Goal: Task Accomplishment & Management: Manage account settings

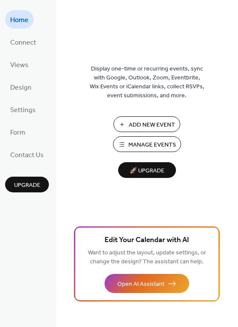
click at [152, 127] on span "Add New Event" at bounding box center [152, 125] width 46 height 9
click at [157, 143] on span "Manage Events" at bounding box center [152, 144] width 48 height 9
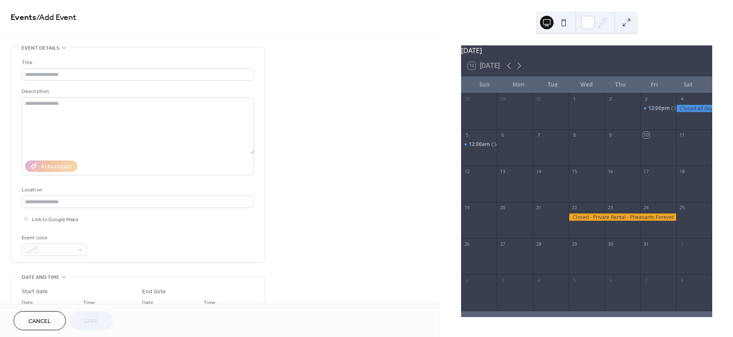
click at [667, 152] on div at bounding box center [659, 152] width 36 height 22
click at [57, 73] on input "text" at bounding box center [138, 74] width 233 height 12
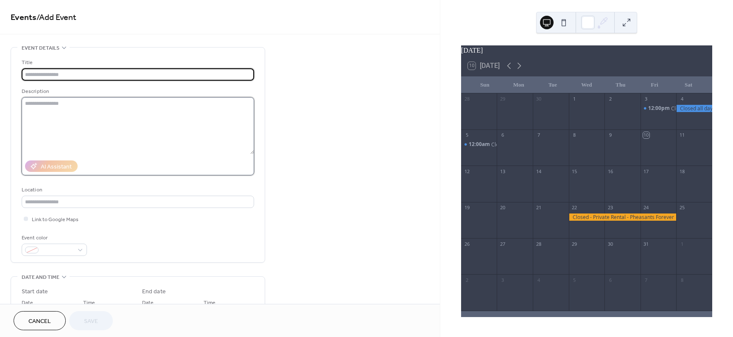
click at [80, 110] on textarea at bounding box center [138, 125] width 233 height 57
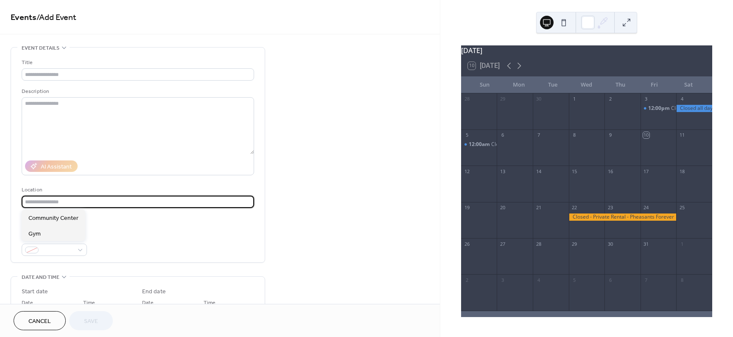
click at [80, 202] on input "text" at bounding box center [138, 202] width 233 height 12
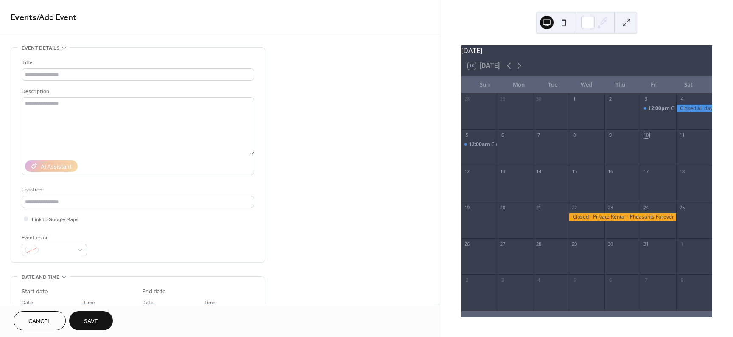
click at [110, 232] on div "Title Description AI Assistant Location Link to Google Maps Event color" at bounding box center [138, 157] width 233 height 198
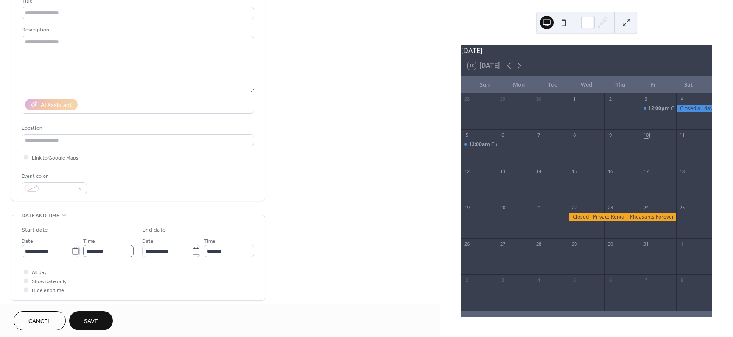
scroll to position [85, 0]
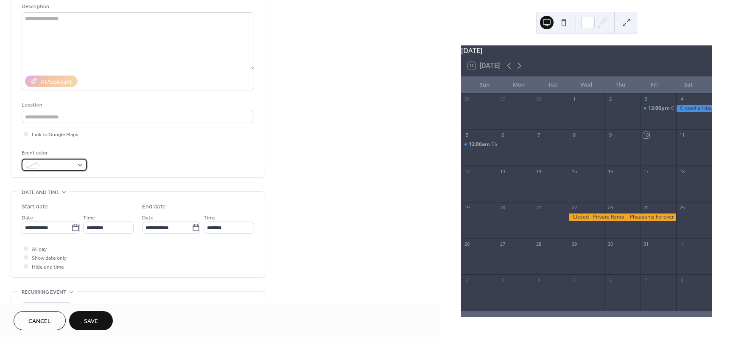
click at [77, 167] on div at bounding box center [54, 165] width 65 height 12
click at [129, 157] on div "Event color" at bounding box center [138, 160] width 233 height 22
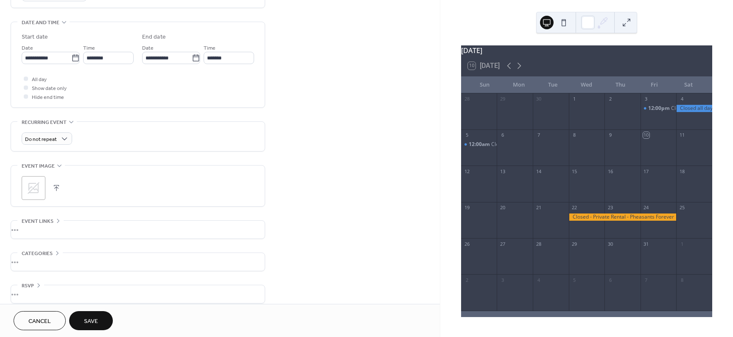
scroll to position [263, 0]
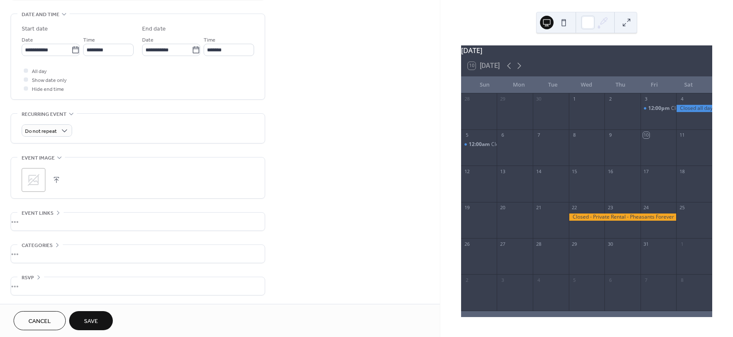
click at [50, 217] on div "•••" at bounding box center [138, 222] width 254 height 18
click at [50, 217] on span "Event links" at bounding box center [38, 213] width 32 height 9
click at [50, 251] on div "•••" at bounding box center [138, 254] width 254 height 18
click at [50, 251] on div "No categories added yet. Add Category 🔒" at bounding box center [138, 271] width 233 height 53
click at [50, 244] on span "Categories" at bounding box center [37, 245] width 31 height 9
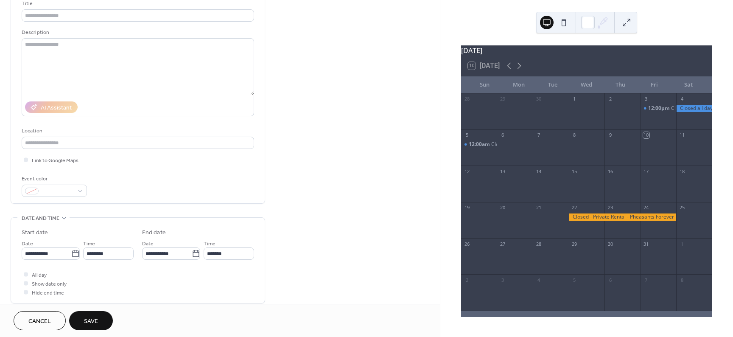
scroll to position [0, 0]
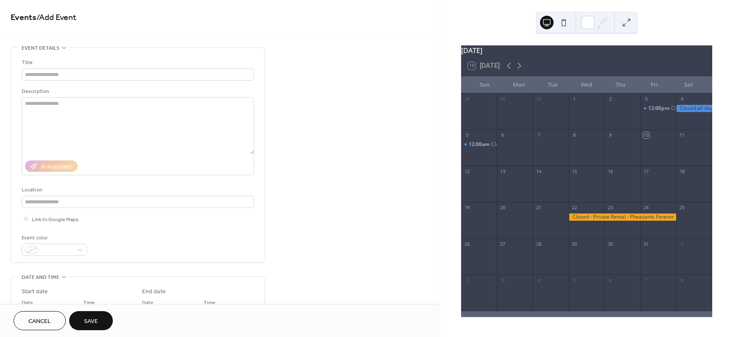
click at [37, 317] on span "Cancel" at bounding box center [39, 321] width 22 height 9
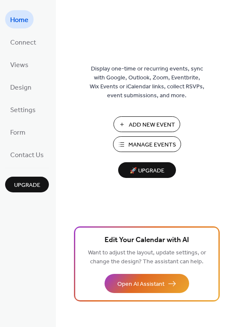
click at [148, 126] on span "Add New Event" at bounding box center [152, 125] width 46 height 9
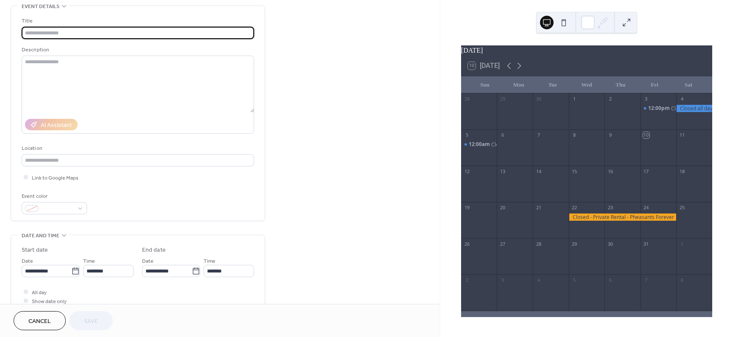
scroll to position [42, 0]
type input "****"
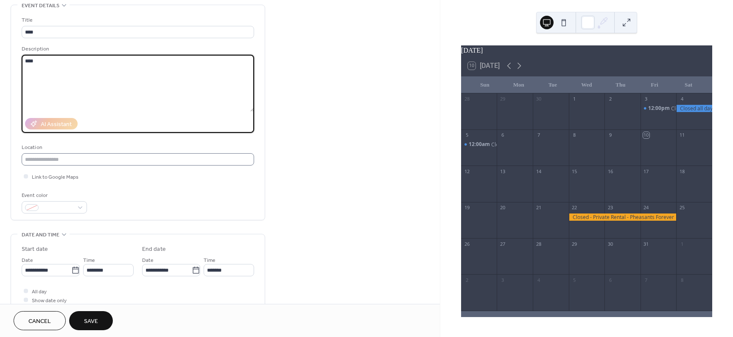
type textarea "****"
click at [70, 161] on input "text" at bounding box center [138, 159] width 233 height 12
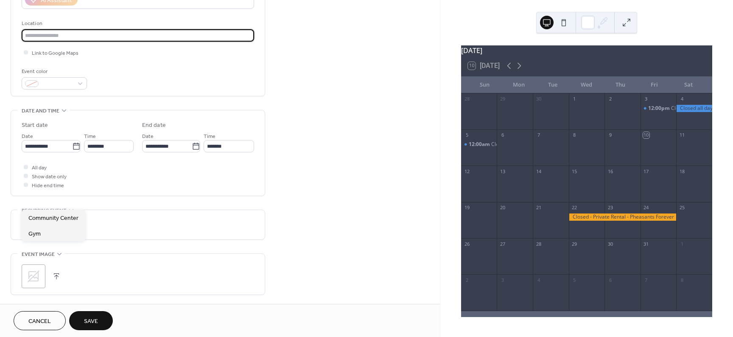
scroll to position [170, 0]
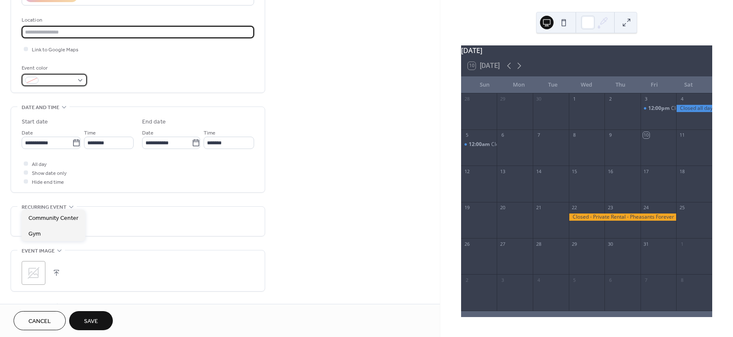
click at [78, 82] on div at bounding box center [54, 80] width 65 height 12
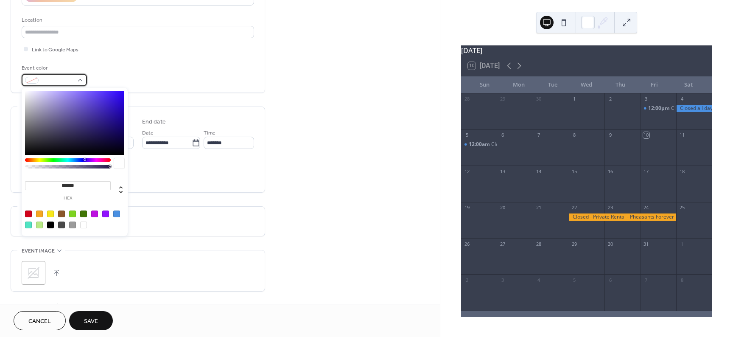
click at [78, 82] on div at bounding box center [54, 80] width 65 height 12
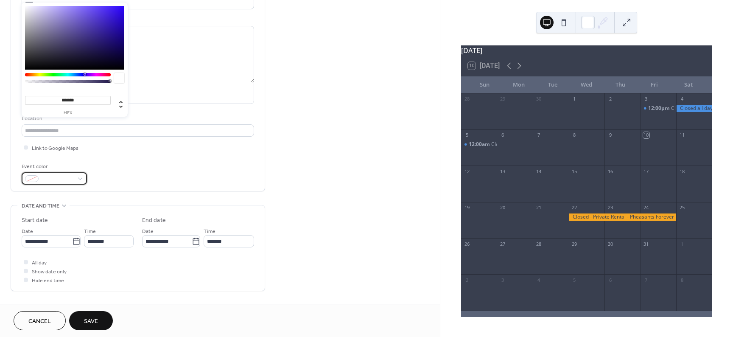
scroll to position [50, 0]
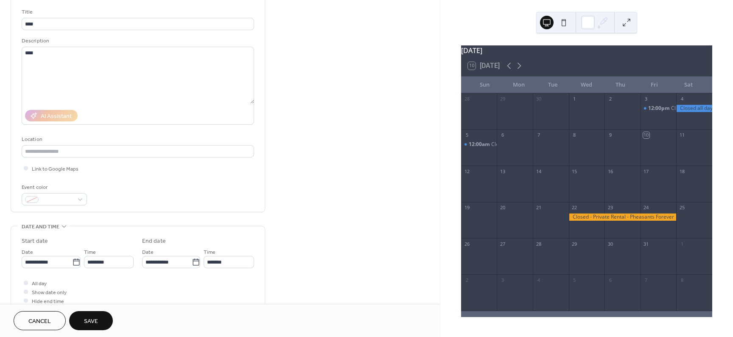
click at [341, 213] on div "**********" at bounding box center [220, 256] width 440 height 519
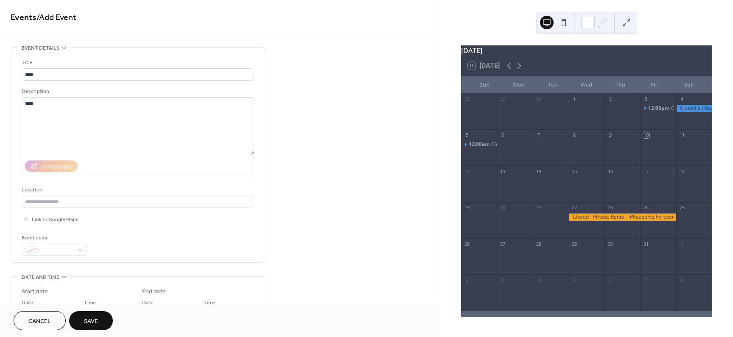
scroll to position [212, 0]
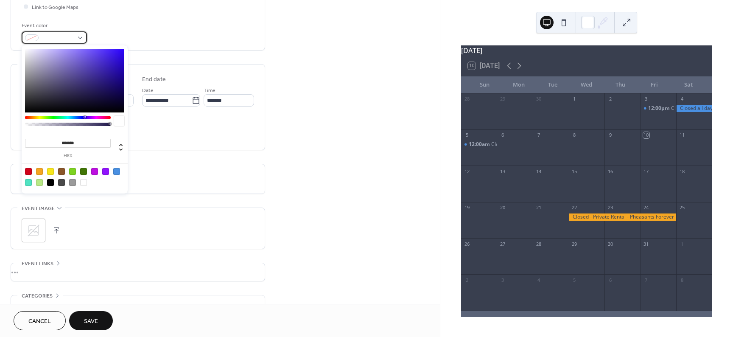
click at [67, 34] on span at bounding box center [57, 38] width 31 height 9
click at [152, 135] on div "All day Show date only Hide end time" at bounding box center [138, 130] width 233 height 27
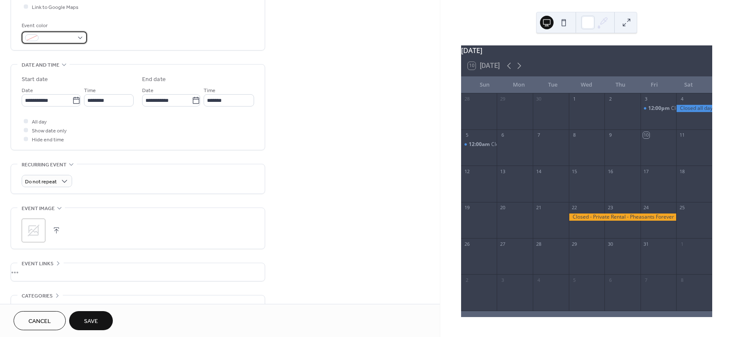
click at [66, 36] on span at bounding box center [57, 38] width 31 height 9
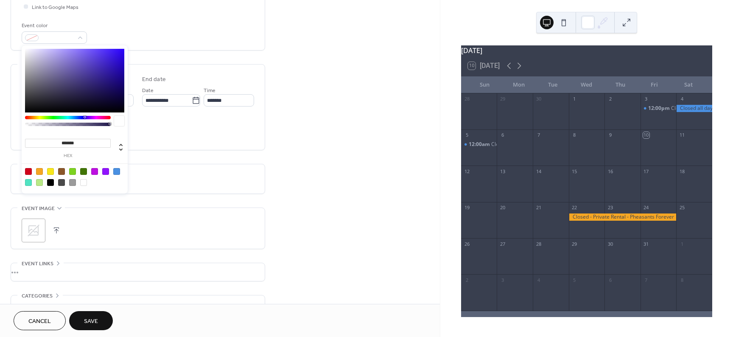
click at [77, 89] on div at bounding box center [74, 81] width 99 height 64
type input "*******"
click at [93, 76] on div at bounding box center [74, 81] width 99 height 64
click at [157, 145] on div "**********" at bounding box center [138, 107] width 233 height 85
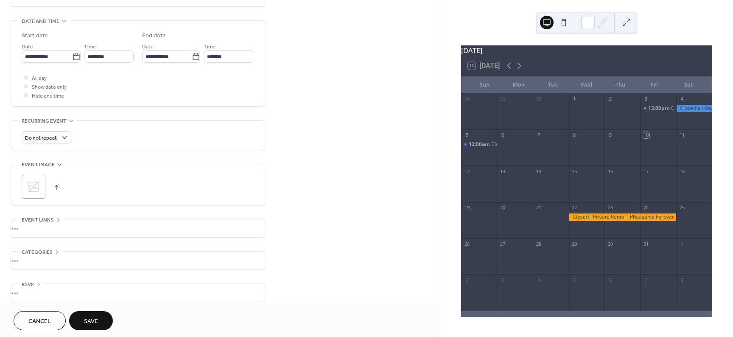
scroll to position [263, 0]
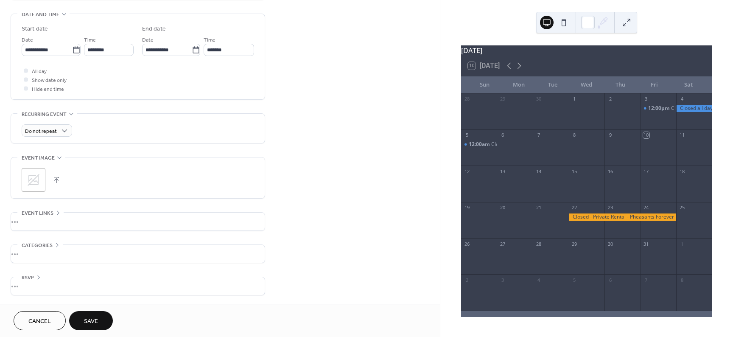
click at [101, 314] on button "Save" at bounding box center [91, 320] width 44 height 19
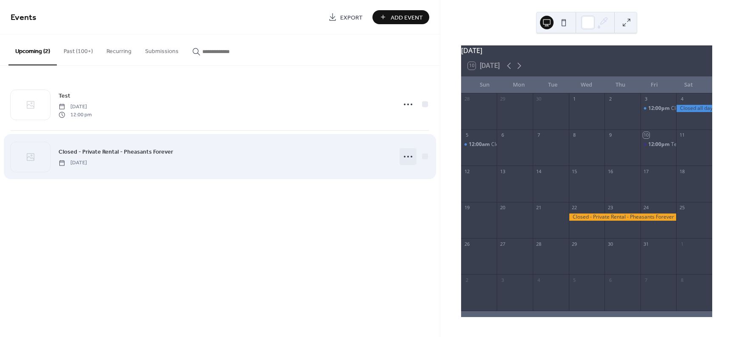
click at [410, 157] on icon at bounding box center [408, 157] width 14 height 14
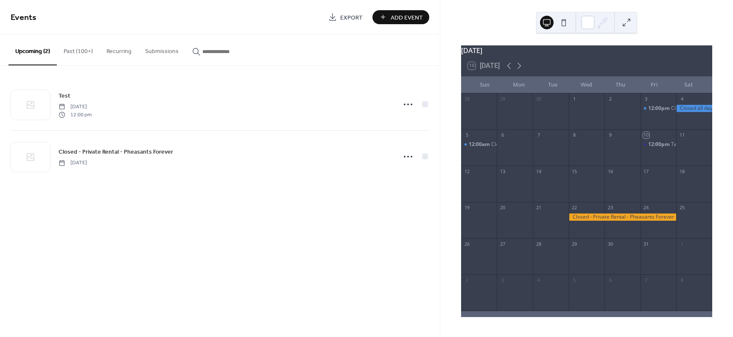
click at [221, 211] on div "Events Export Add Event Upcoming (2) Past (100+) Recurring Submissions Test Fri…" at bounding box center [220, 168] width 440 height 337
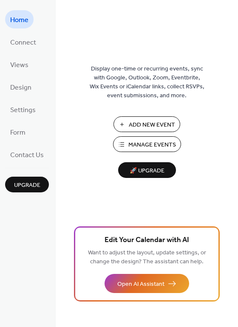
click at [138, 127] on span "Add New Event" at bounding box center [152, 125] width 46 height 9
click at [154, 147] on span "Manage Events" at bounding box center [152, 144] width 48 height 9
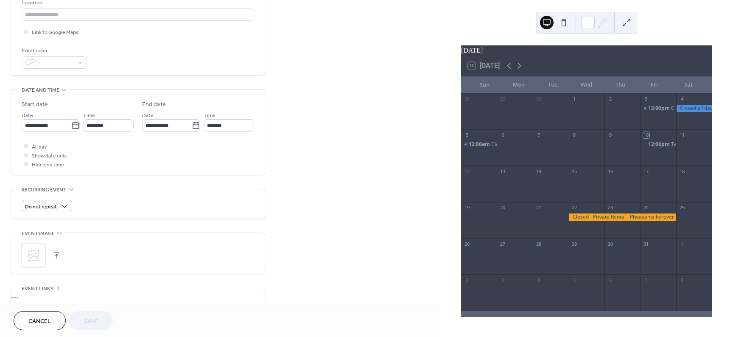
scroll to position [50, 0]
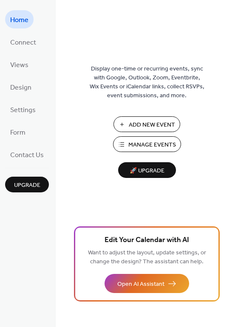
click at [154, 146] on span "Manage Events" at bounding box center [152, 144] width 48 height 9
click at [149, 145] on span "Manage Events" at bounding box center [152, 144] width 48 height 9
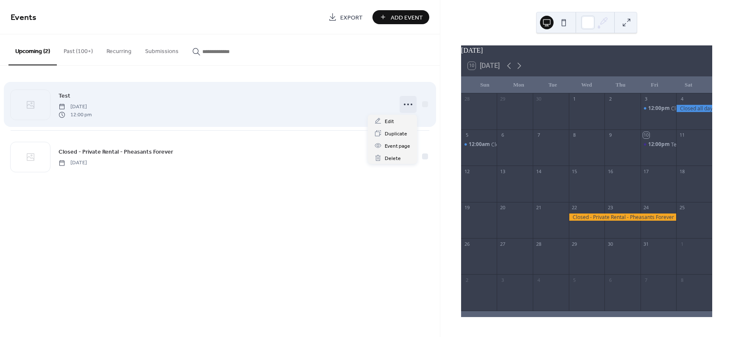
click at [409, 106] on icon at bounding box center [408, 105] width 14 height 14
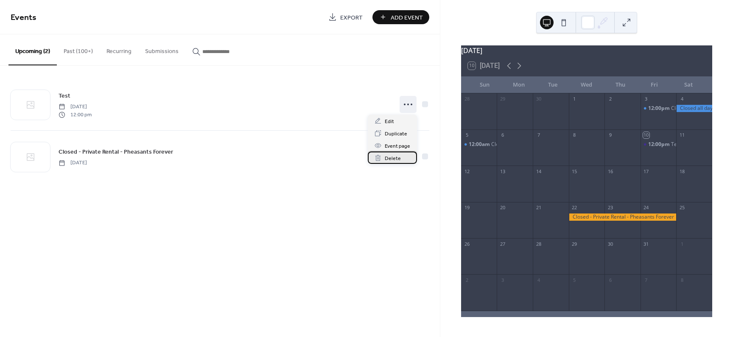
click at [396, 158] on span "Delete" at bounding box center [393, 158] width 16 height 9
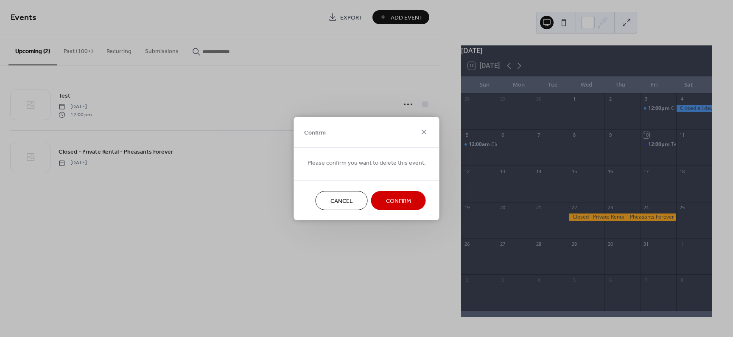
drag, startPoint x: 383, startPoint y: 121, endPoint x: 383, endPoint y: 132, distance: 11.0
click at [383, 132] on div "Confirm" at bounding box center [367, 132] width 146 height 31
click at [343, 201] on span "Cancel" at bounding box center [342, 201] width 22 height 9
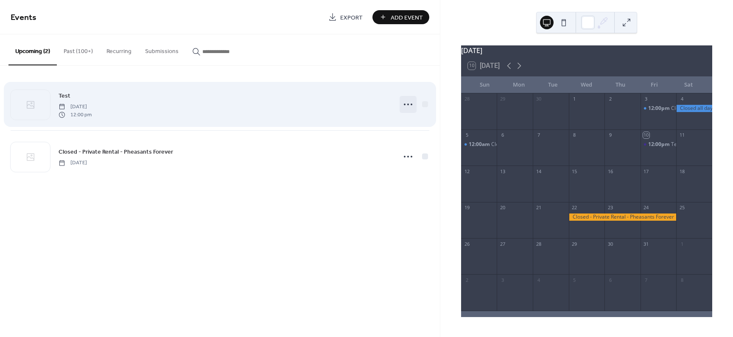
click at [409, 106] on icon at bounding box center [408, 105] width 14 height 14
click at [411, 102] on icon at bounding box center [408, 105] width 14 height 14
click at [408, 102] on icon at bounding box center [408, 105] width 14 height 14
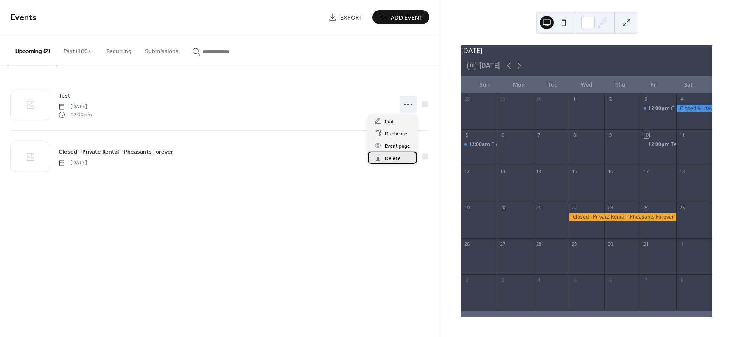
click at [395, 158] on span "Delete" at bounding box center [393, 158] width 16 height 9
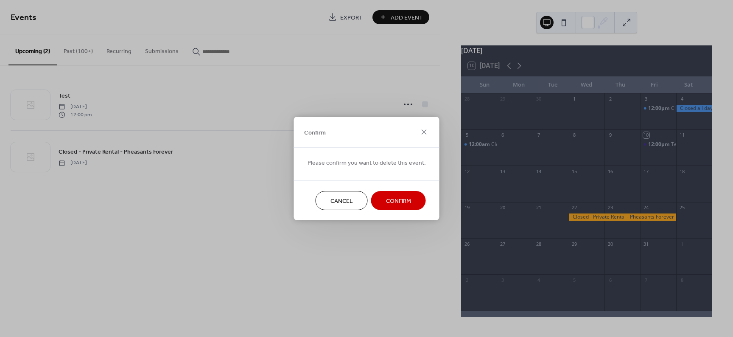
click at [408, 204] on span "Confirm" at bounding box center [398, 201] width 25 height 9
